Goal: Use online tool/utility: Utilize a website feature to perform a specific function

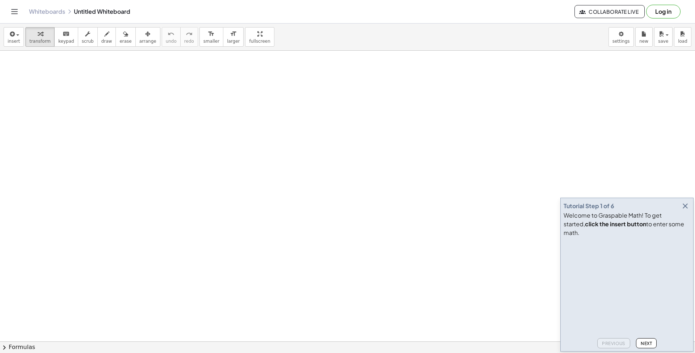
click at [684, 210] on icon "button" at bounding box center [685, 206] width 9 height 9
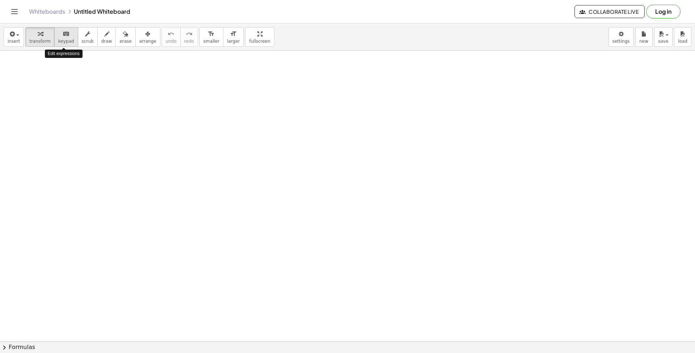
click at [68, 38] on button "keyboard keypad" at bounding box center [66, 37] width 24 height 20
drag, startPoint x: 94, startPoint y: 85, endPoint x: 141, endPoint y: 95, distance: 48.4
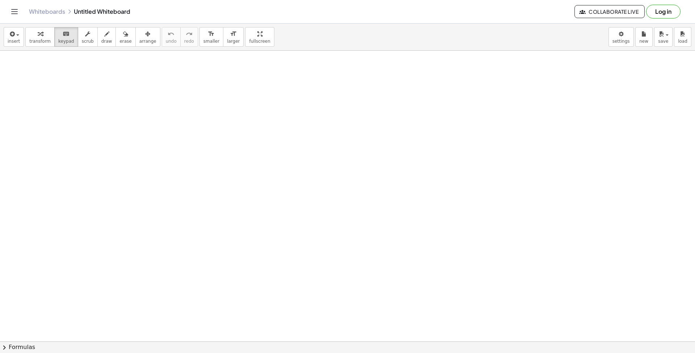
click at [10, 346] on button "chevron_right Formulas" at bounding box center [347, 347] width 695 height 12
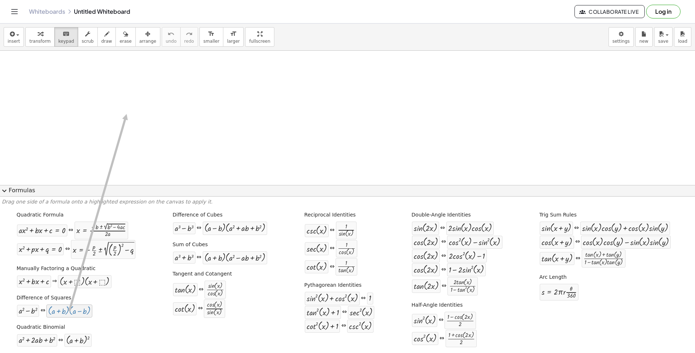
drag, startPoint x: 65, startPoint y: 315, endPoint x: 127, endPoint y: 114, distance: 210.0
click at [67, 314] on div at bounding box center [69, 310] width 42 height 9
drag, startPoint x: 67, startPoint y: 314, endPoint x: 147, endPoint y: 119, distance: 211.2
drag, startPoint x: 65, startPoint y: 314, endPoint x: 91, endPoint y: 314, distance: 26.1
drag, startPoint x: 8, startPoint y: 314, endPoint x: 118, endPoint y: 314, distance: 109.6
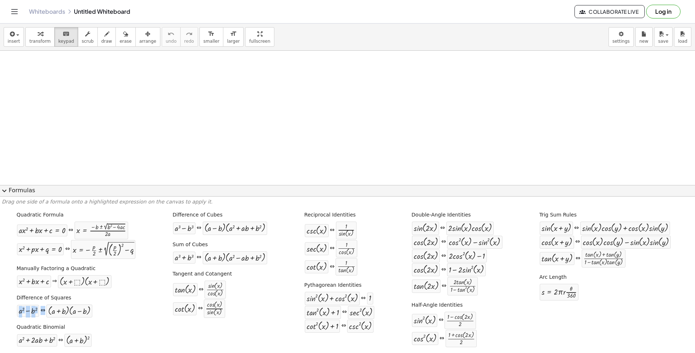
click at [118, 314] on div "Quadratic Formula + · a · x 2 + · b · x + c = 0 ⇔ x = · ( − b ± 2 √ ( + b 2 − ·…" at bounding box center [347, 280] width 691 height 143
click at [60, 310] on div at bounding box center [69, 310] width 42 height 9
click at [34, 213] on label "Quadratic Formula" at bounding box center [40, 214] width 47 height 7
drag, startPoint x: 34, startPoint y: 234, endPoint x: 112, endPoint y: 234, distance: 78.5
drag, startPoint x: 105, startPoint y: 232, endPoint x: 202, endPoint y: 100, distance: 164.2
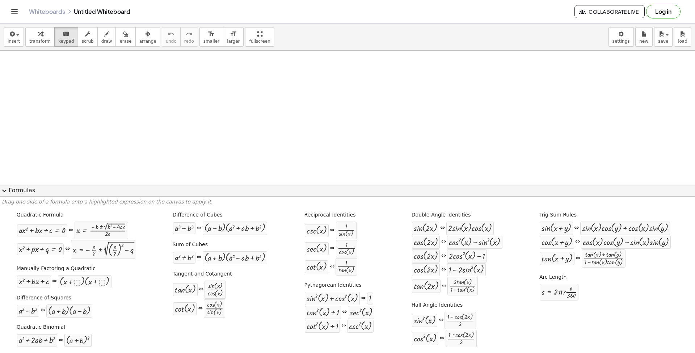
click at [5, 188] on span "expand_more" at bounding box center [4, 190] width 9 height 9
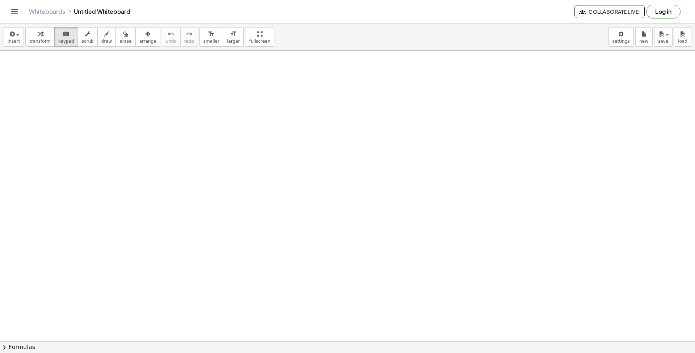
click at [13, 343] on button "chevron_right Formulas" at bounding box center [347, 347] width 695 height 12
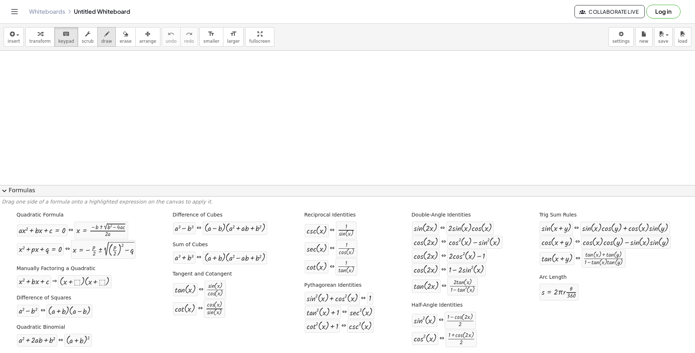
click at [101, 37] on div "button" at bounding box center [106, 33] width 11 height 9
drag, startPoint x: 79, startPoint y: 71, endPoint x: 196, endPoint y: 103, distance: 120.7
click at [83, 39] on span "scrub" at bounding box center [88, 41] width 12 height 5
click at [64, 39] on span "keypad" at bounding box center [66, 41] width 16 height 5
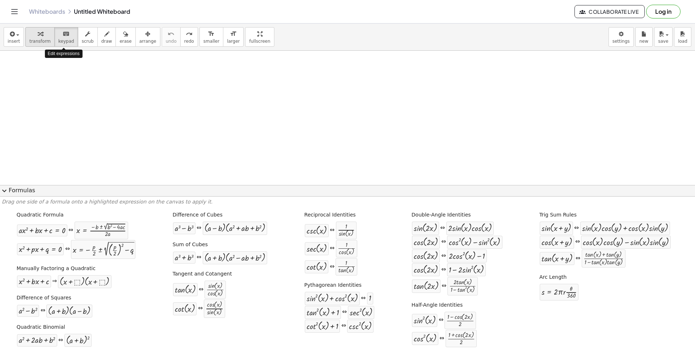
click at [36, 39] on span "transform" at bounding box center [39, 41] width 21 height 5
click at [61, 40] on span "keypad" at bounding box center [66, 41] width 16 height 5
click at [13, 41] on span "insert" at bounding box center [14, 41] width 12 height 5
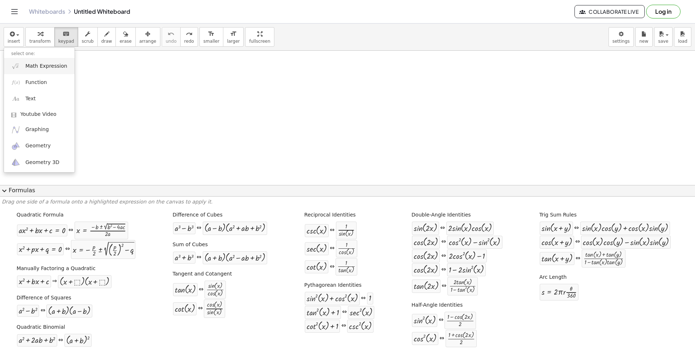
click at [31, 71] on link "Math Expression" at bounding box center [39, 66] width 71 height 16
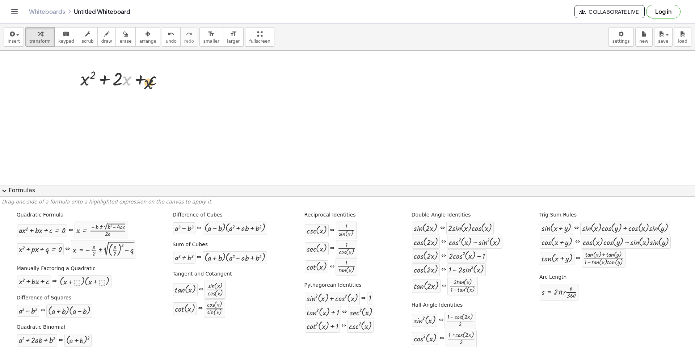
drag, startPoint x: 126, startPoint y: 75, endPoint x: 148, endPoint y: 79, distance: 22.7
click at [148, 79] on div at bounding box center [125, 78] width 96 height 25
drag, startPoint x: 127, startPoint y: 80, endPoint x: 86, endPoint y: 83, distance: 40.6
click at [117, 98] on icon at bounding box center [119, 97] width 6 height 6
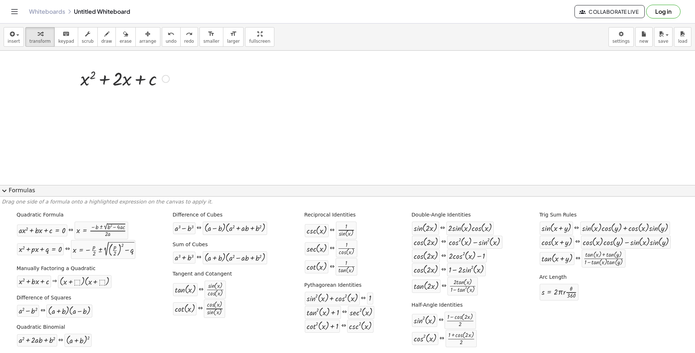
click at [122, 81] on div at bounding box center [125, 78] width 96 height 25
drag, startPoint x: 125, startPoint y: 81, endPoint x: 166, endPoint y: 80, distance: 40.9
click at [166, 80] on div at bounding box center [125, 78] width 96 height 25
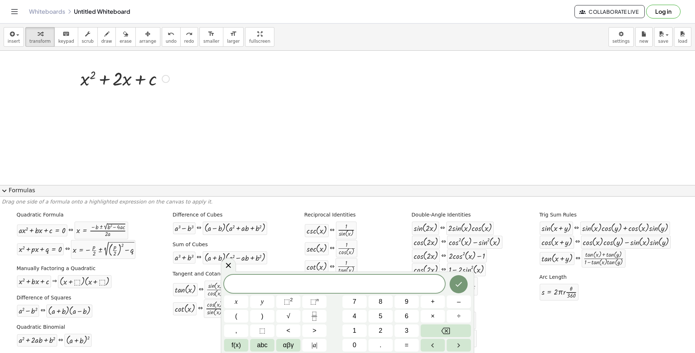
click at [152, 78] on div at bounding box center [125, 78] width 96 height 25
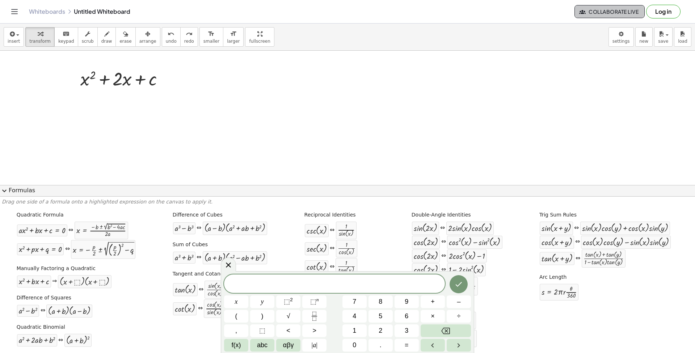
click at [591, 16] on button "Collaborate Live" at bounding box center [609, 11] width 70 height 13
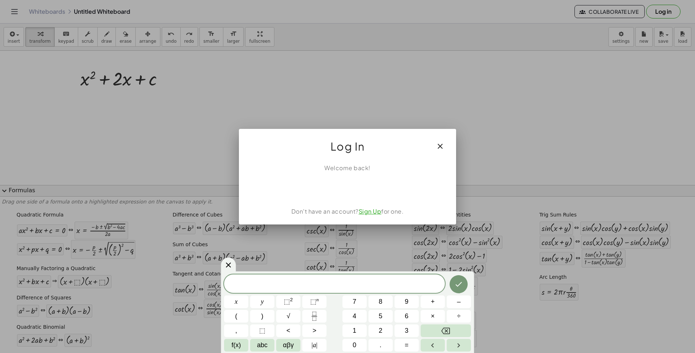
click at [439, 146] on icon "button" at bounding box center [440, 146] width 9 height 9
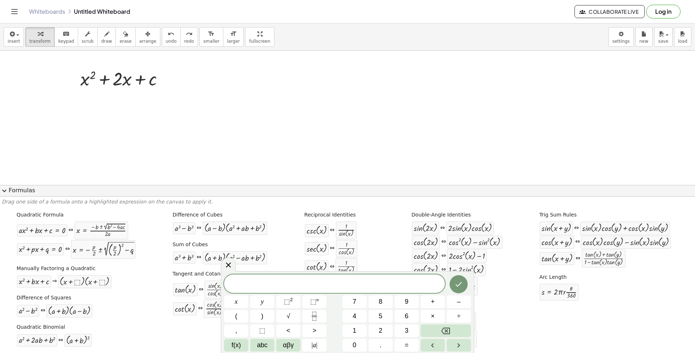
click at [230, 268] on icon at bounding box center [228, 265] width 9 height 9
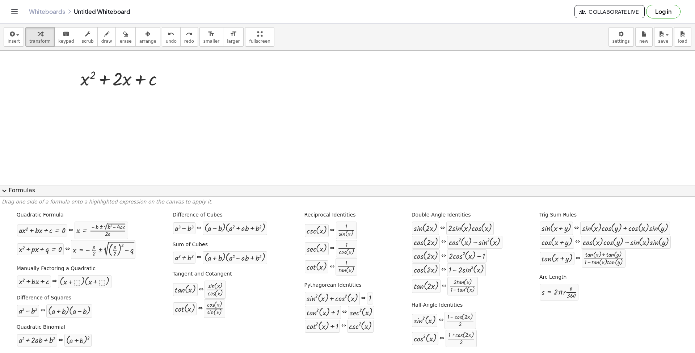
click at [14, 189] on button "expand_more Formulas" at bounding box center [347, 191] width 695 height 12
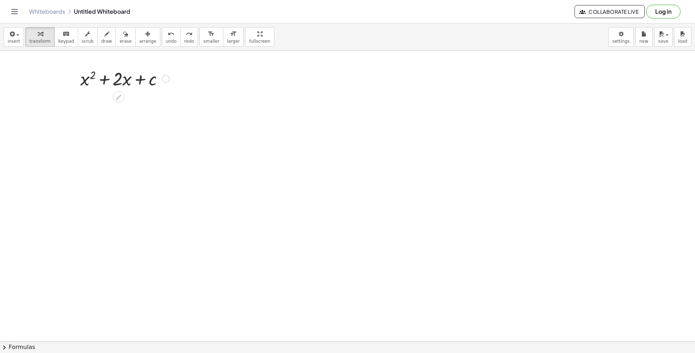
click at [115, 77] on div at bounding box center [125, 78] width 96 height 25
click at [121, 97] on icon at bounding box center [119, 97] width 8 height 8
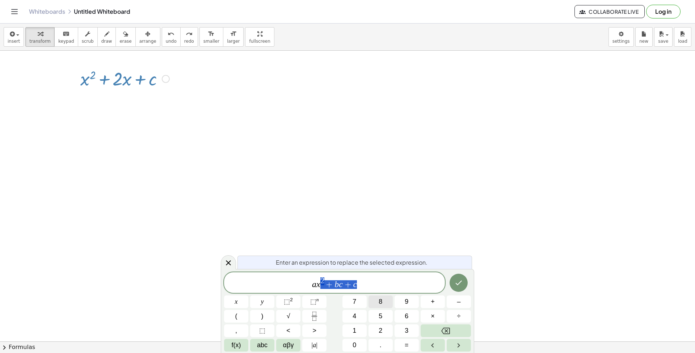
click at [372, 305] on button "8" at bounding box center [380, 301] width 24 height 13
click at [466, 282] on button "Done" at bounding box center [458, 283] width 18 height 18
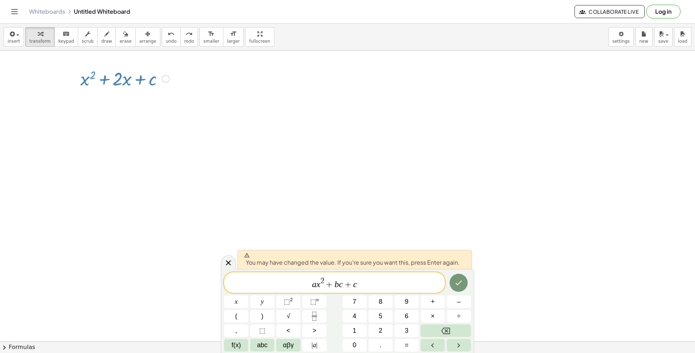
click at [341, 284] on var "c" at bounding box center [341, 283] width 4 height 9
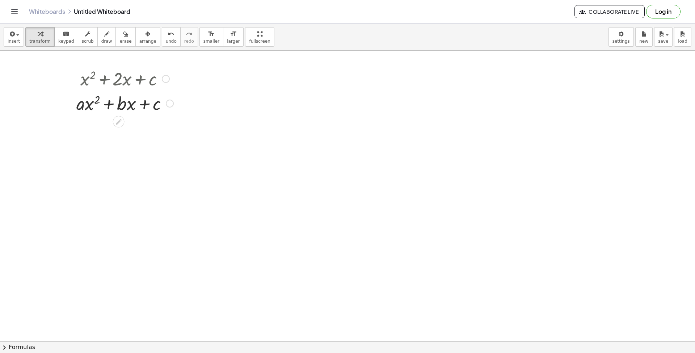
click at [145, 78] on div at bounding box center [125, 78] width 104 height 25
click at [165, 77] on div at bounding box center [166, 79] width 8 height 8
click at [174, 93] on div "Go back to this line Copy line as LaTeX Copy derivation as LaTeX" at bounding box center [210, 78] width 72 height 39
drag, startPoint x: 209, startPoint y: 104, endPoint x: 204, endPoint y: 102, distance: 5.7
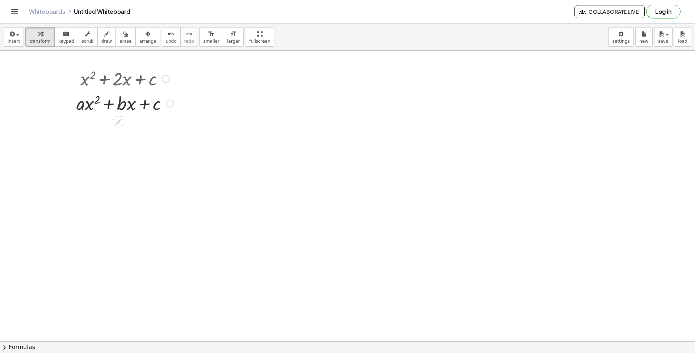
click at [146, 70] on div at bounding box center [125, 78] width 104 height 25
drag, startPoint x: 138, startPoint y: 80, endPoint x: 255, endPoint y: 76, distance: 116.9
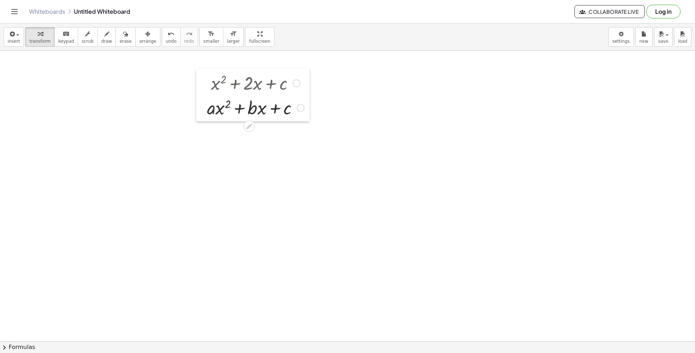
drag, startPoint x: 73, startPoint y: 78, endPoint x: 202, endPoint y: 82, distance: 129.2
click at [203, 82] on div at bounding box center [201, 94] width 11 height 53
click at [249, 122] on div at bounding box center [249, 126] width 12 height 12
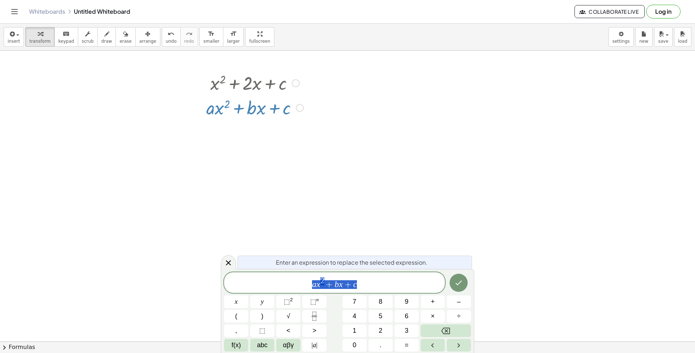
click at [241, 90] on div at bounding box center [255, 82] width 104 height 25
click at [241, 80] on div at bounding box center [255, 82] width 104 height 25
click at [298, 109] on div at bounding box center [300, 108] width 8 height 8
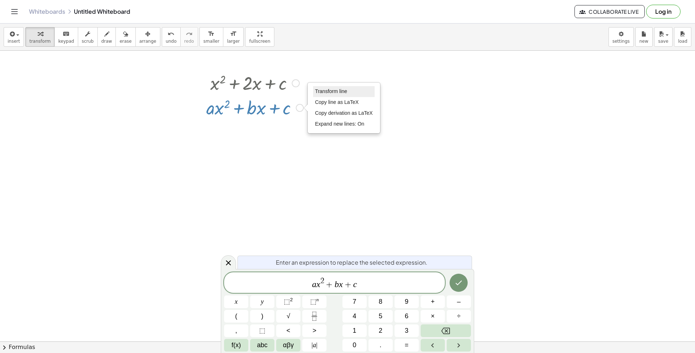
click at [330, 94] on span "Transform line" at bounding box center [331, 91] width 32 height 6
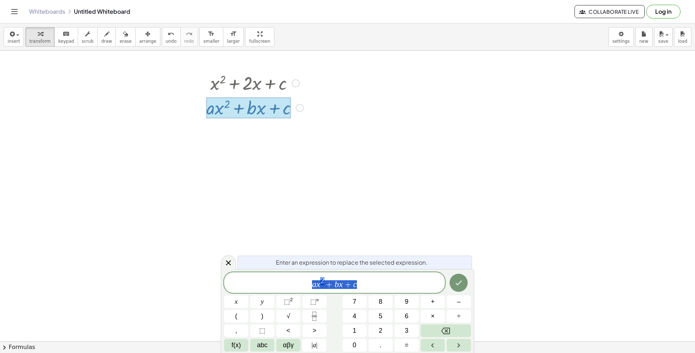
click at [258, 107] on div at bounding box center [248, 107] width 84 height 21
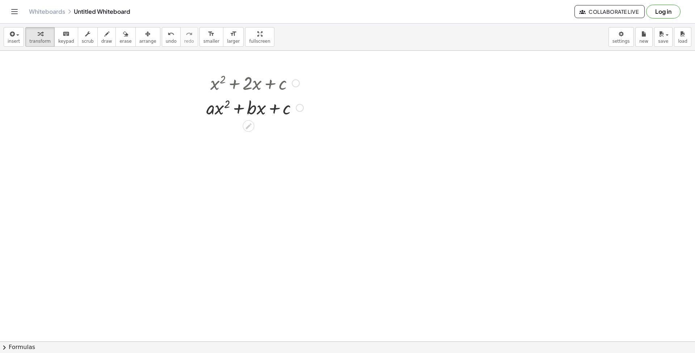
drag, startPoint x: 311, startPoint y: 82, endPoint x: 203, endPoint y: 105, distance: 110.8
